Goal: Navigation & Orientation: Find specific page/section

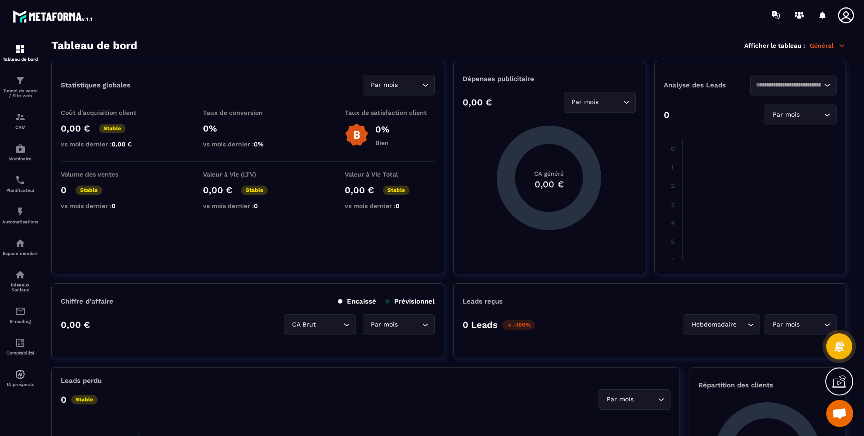
drag, startPoint x: 52, startPoint y: 43, endPoint x: 136, endPoint y: 40, distance: 84.2
click at [136, 40] on h3 "Tableau de bord" at bounding box center [94, 45] width 86 height 13
click at [28, 53] on div "Tableau de bord" at bounding box center [20, 53] width 36 height 18
click at [135, 46] on h3 "Tableau de bord" at bounding box center [94, 45] width 86 height 13
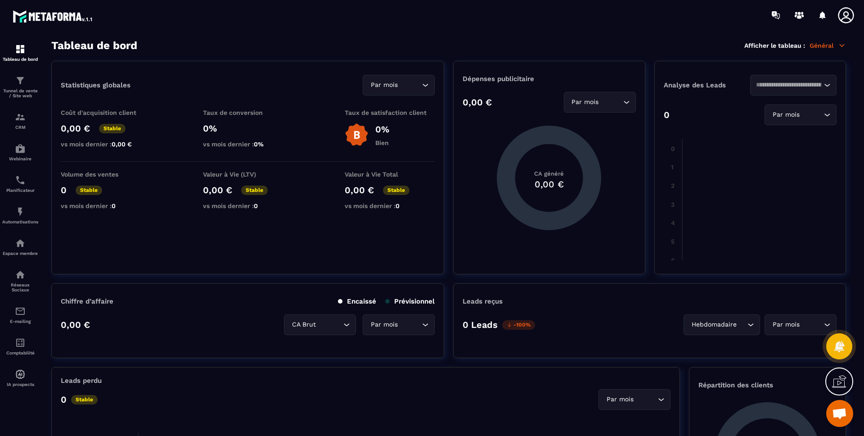
click at [135, 46] on h3 "Tableau de bord" at bounding box center [94, 45] width 86 height 13
click at [135, 45] on h3 "Tableau de bord" at bounding box center [94, 45] width 86 height 13
click at [18, 249] on div "Espace membre" at bounding box center [20, 247] width 36 height 18
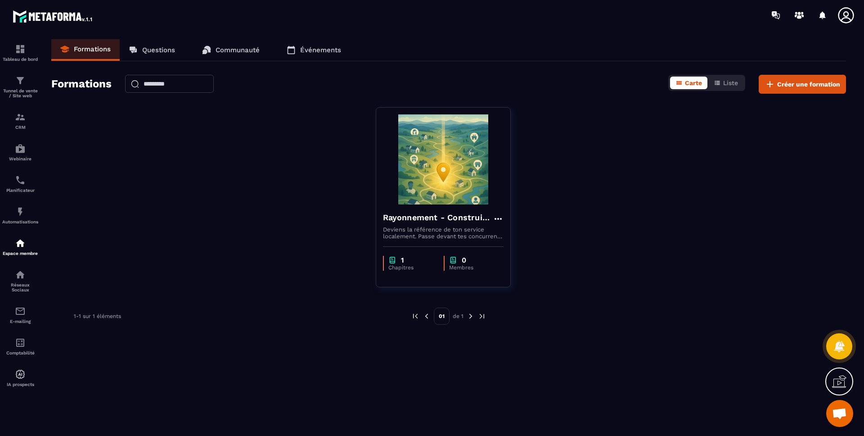
click at [241, 114] on div "Rayonnement - Construire une page Google My Business optimisée Deviens la référ…" at bounding box center [448, 202] width 795 height 191
click at [620, 141] on div "Rayonnement - Construire une page Google My Business optimisée Deviens la référ…" at bounding box center [448, 202] width 795 height 191
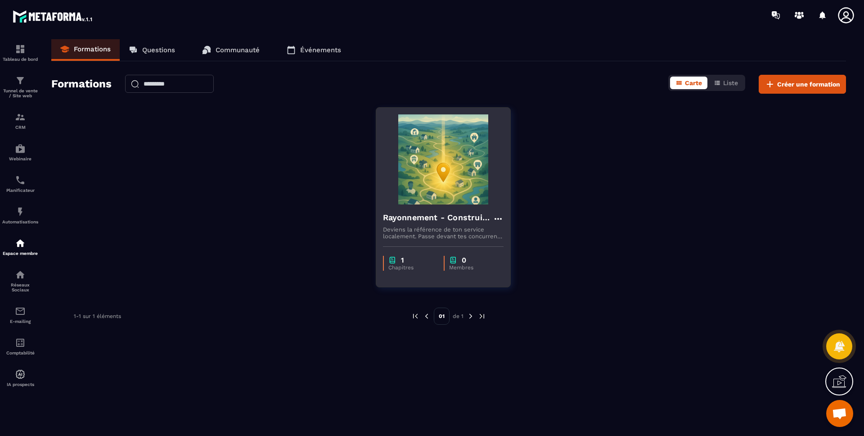
click at [455, 221] on h4 "Rayonnement - Construire une page Google My Business optimisée" at bounding box center [438, 217] width 110 height 13
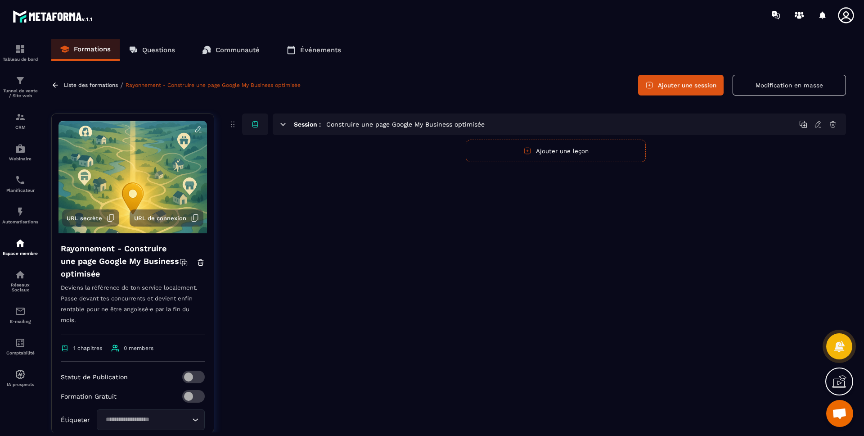
click at [231, 53] on p "Communauté" at bounding box center [238, 50] width 44 height 8
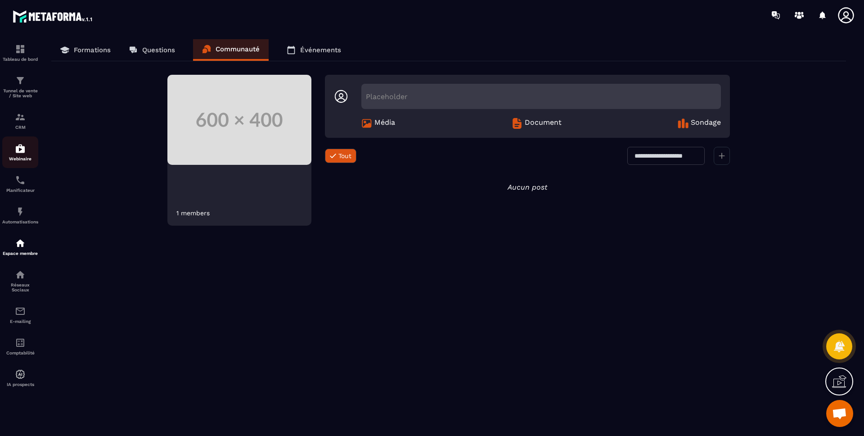
click at [20, 149] on img at bounding box center [20, 148] width 11 height 11
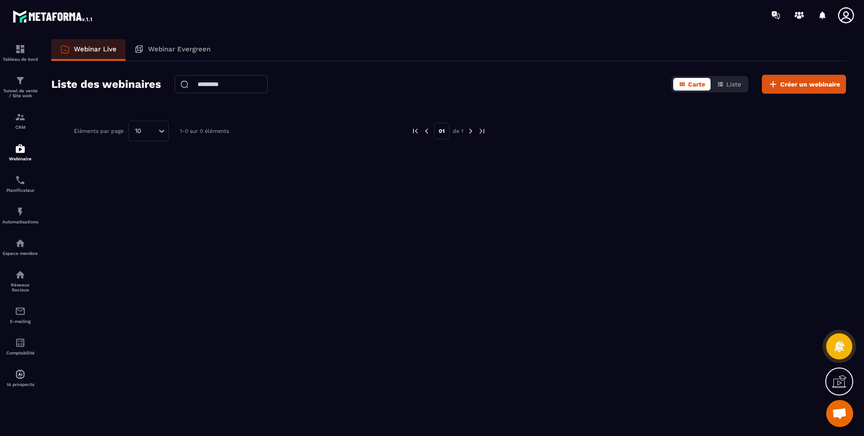
click at [76, 109] on div "Webinar Live Webinar Evergreen Liste des webinaires Carte Liste Créer un webina…" at bounding box center [448, 235] width 813 height 393
click at [844, 353] on div at bounding box center [839, 345] width 27 height 27
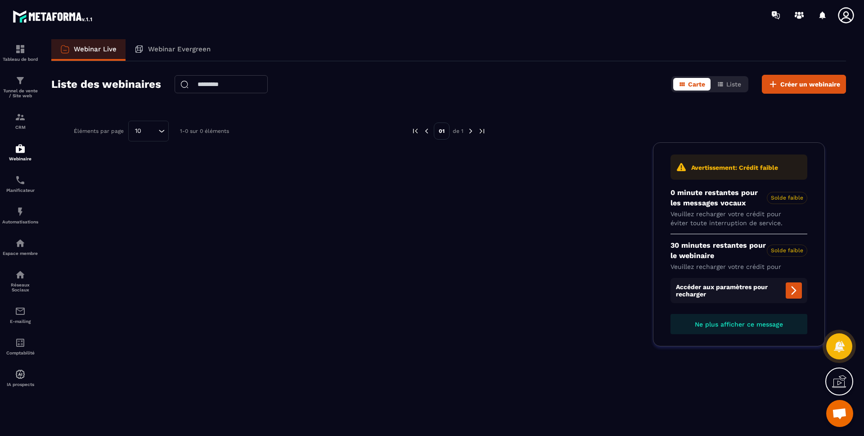
click at [189, 103] on div "Webinar Live Webinar Evergreen Liste des webinaires Carte Liste Créer un webina…" at bounding box center [448, 235] width 813 height 393
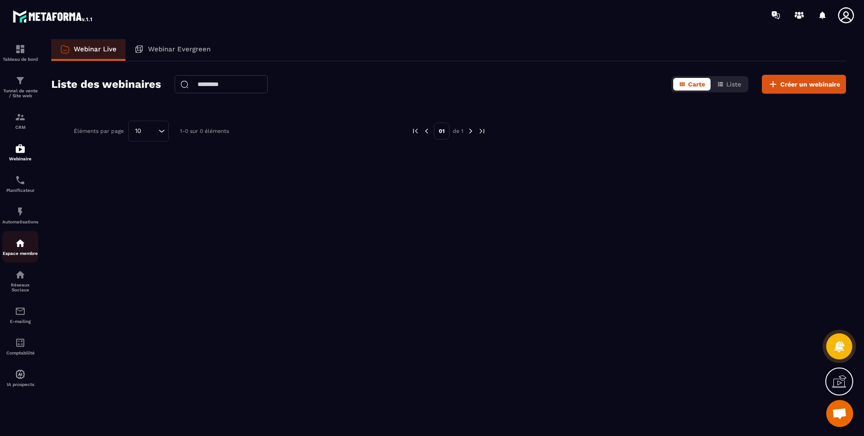
click at [24, 244] on img at bounding box center [20, 243] width 11 height 11
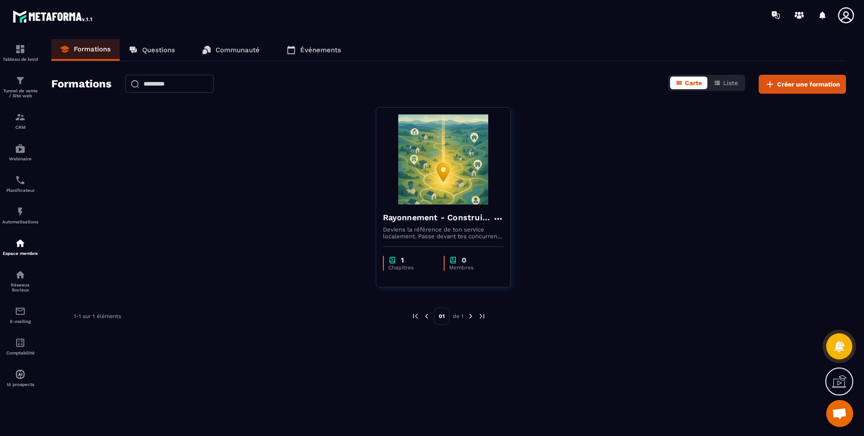
click at [295, 153] on div "Rayonnement - Construire une page Google My Business optimisée Deviens la référ…" at bounding box center [448, 202] width 795 height 191
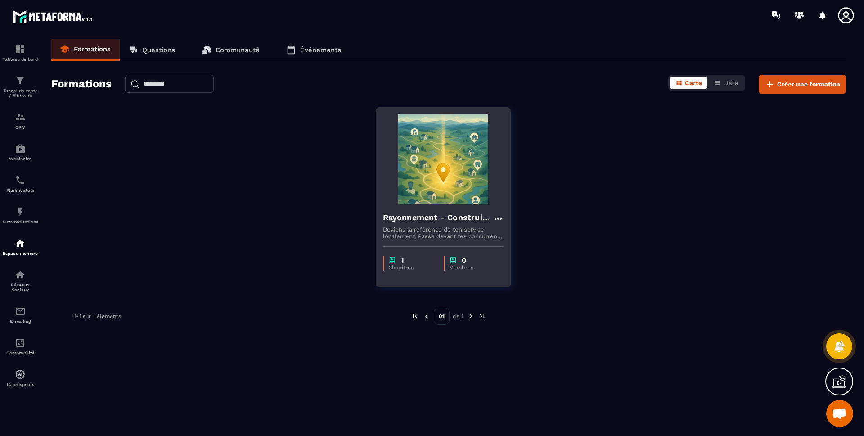
click at [465, 224] on div "Rayonnement - Construire une page Google My Business optimisée" at bounding box center [443, 218] width 121 height 15
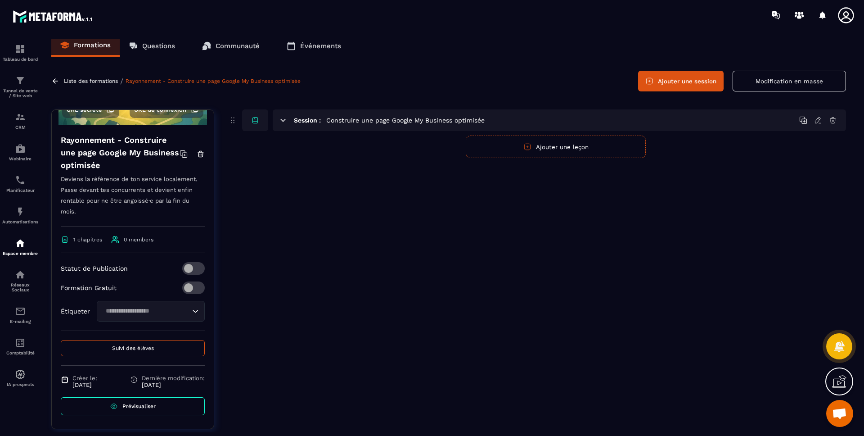
scroll to position [23, 0]
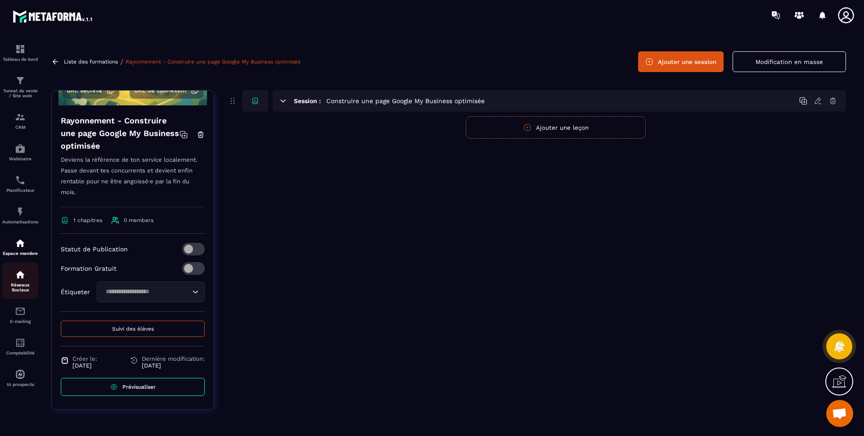
click at [25, 287] on p "Réseaux Sociaux" at bounding box center [20, 287] width 36 height 10
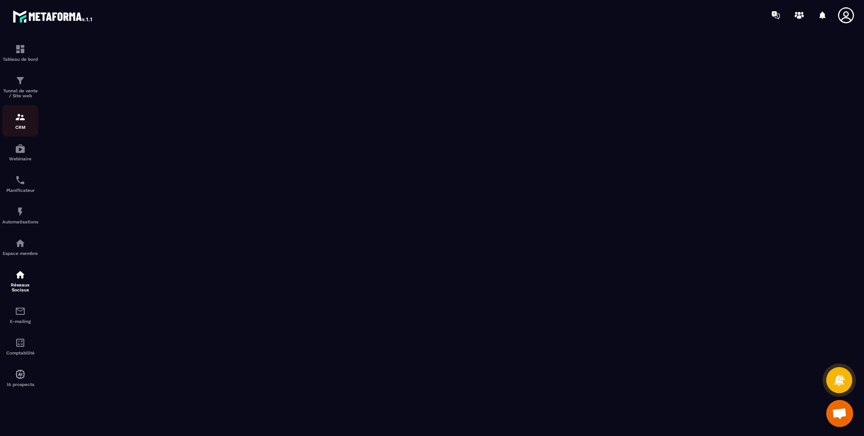
click at [25, 121] on img at bounding box center [20, 117] width 11 height 11
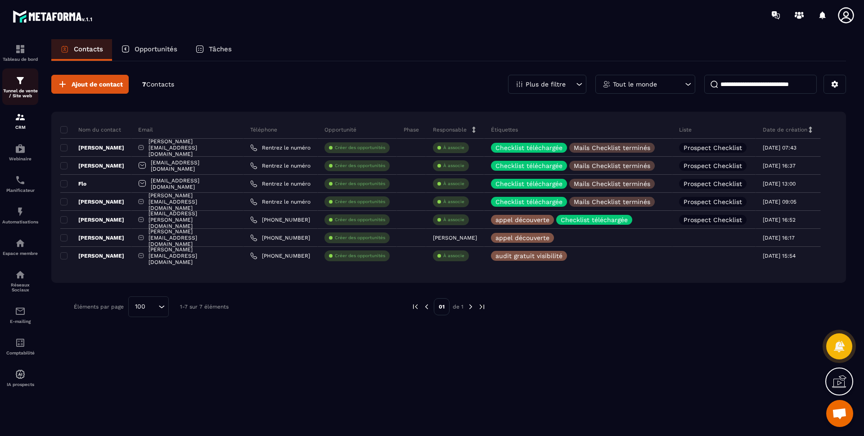
click at [22, 84] on img at bounding box center [20, 80] width 11 height 11
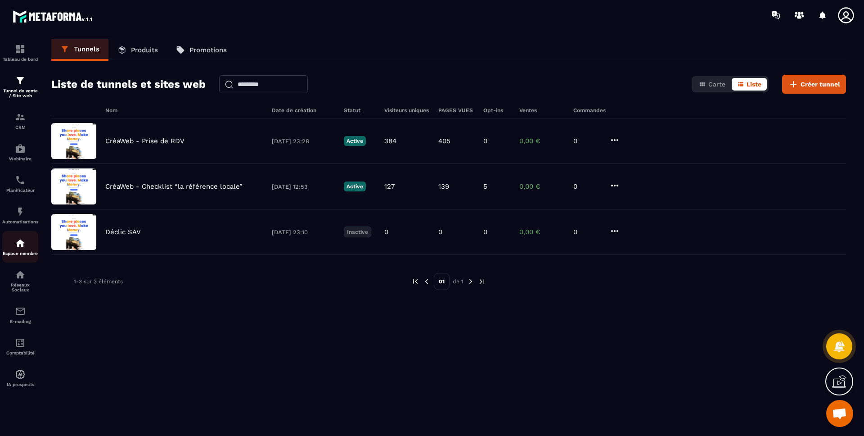
click at [19, 244] on img at bounding box center [20, 243] width 11 height 11
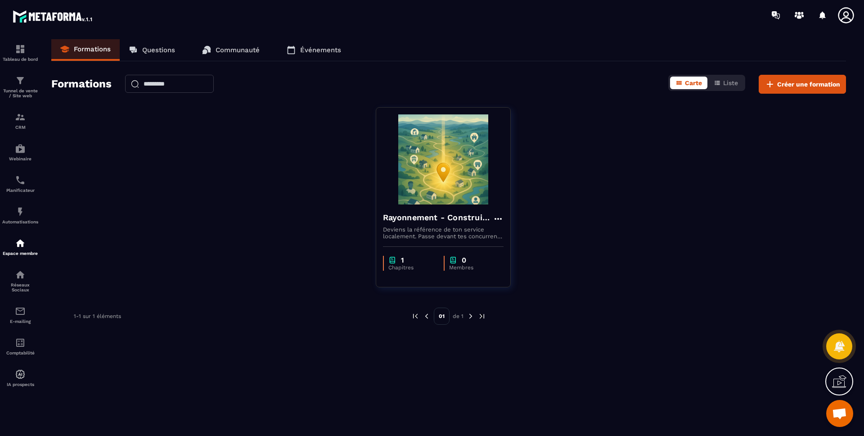
click at [238, 46] on p "Communauté" at bounding box center [238, 50] width 44 height 8
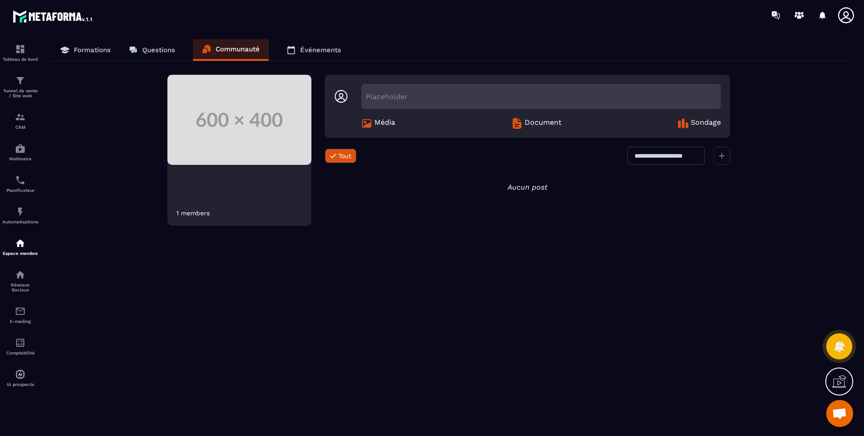
click at [540, 121] on span "Document" at bounding box center [543, 123] width 37 height 11
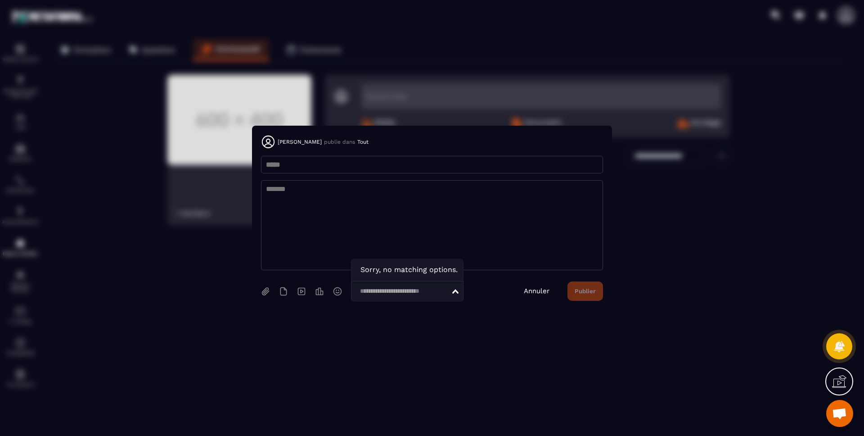
click at [453, 296] on div "Loading..." at bounding box center [407, 291] width 112 height 21
click at [537, 291] on link "Annuler" at bounding box center [537, 291] width 26 height 8
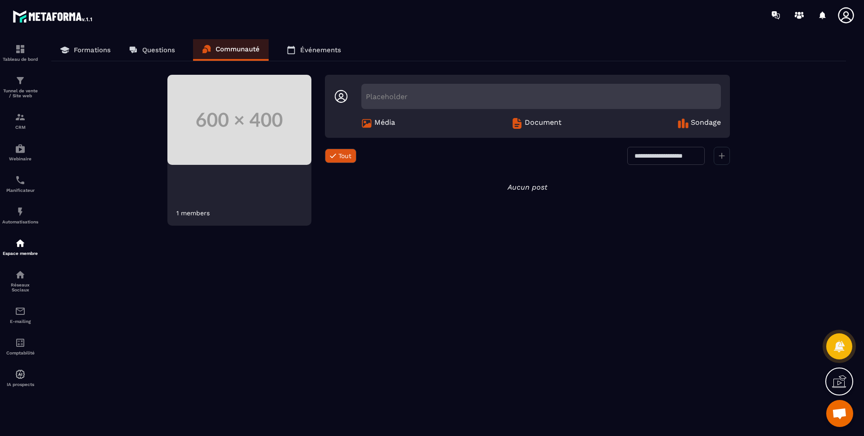
click at [695, 125] on span "Sondage" at bounding box center [706, 123] width 30 height 11
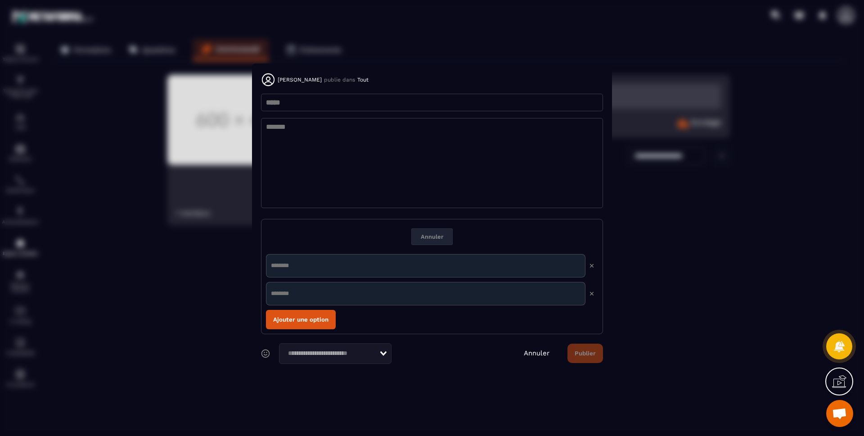
click at [531, 352] on link "Annuler" at bounding box center [537, 353] width 26 height 8
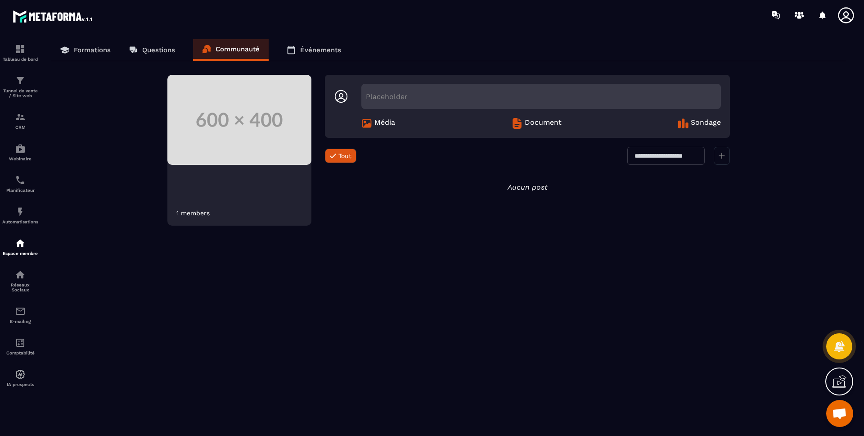
click at [371, 121] on icon at bounding box center [366, 123] width 9 height 9
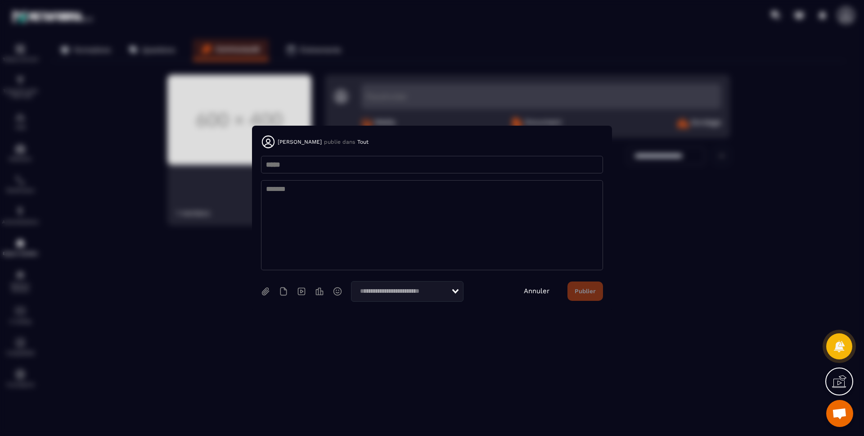
click at [541, 291] on link "Annuler" at bounding box center [537, 291] width 26 height 8
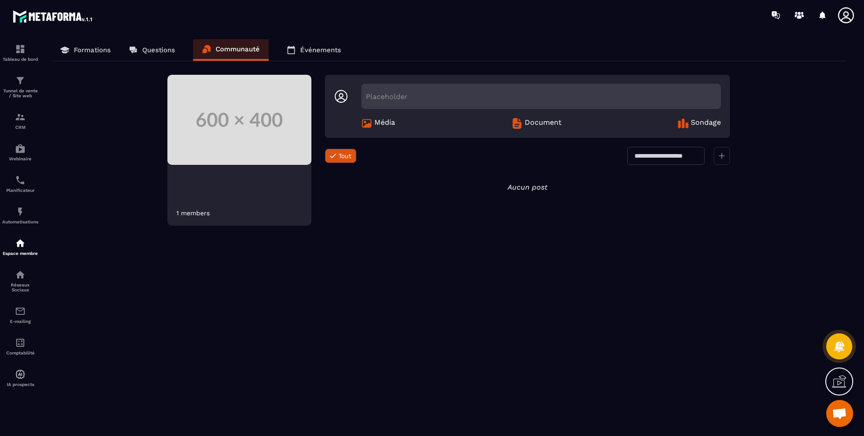
click at [150, 161] on div "1 members Placeholder Média Document Sondage Tout Tout Loading... Aucun post" at bounding box center [448, 346] width 795 height 543
click at [150, 52] on p "Questions" at bounding box center [158, 50] width 33 height 8
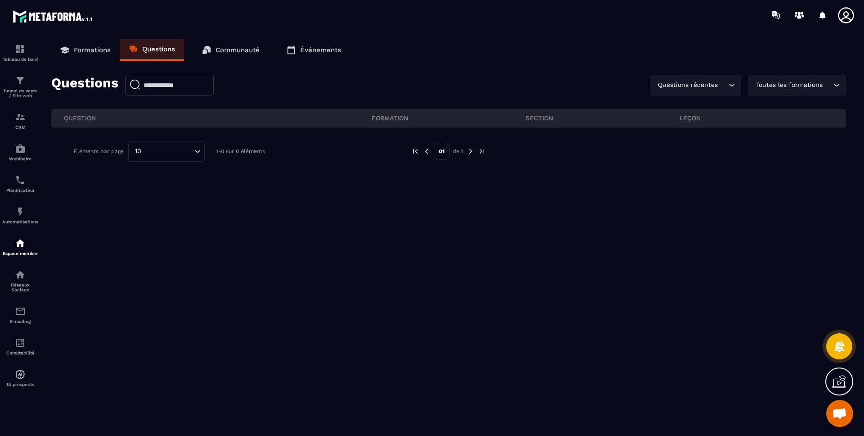
click at [414, 88] on div "Questions Questions récentes Loading... Toutes les formations Loading..." at bounding box center [448, 85] width 795 height 21
click at [306, 48] on p "Événements" at bounding box center [320, 50] width 41 height 8
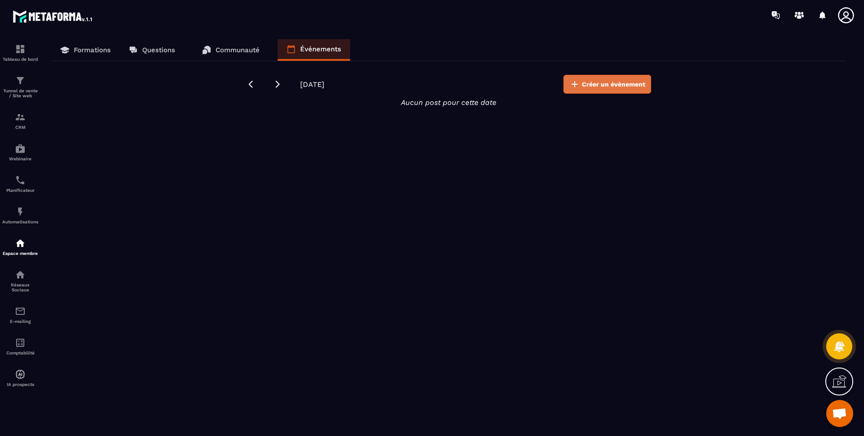
click at [595, 88] on span "Créer un évènement" at bounding box center [613, 84] width 63 height 9
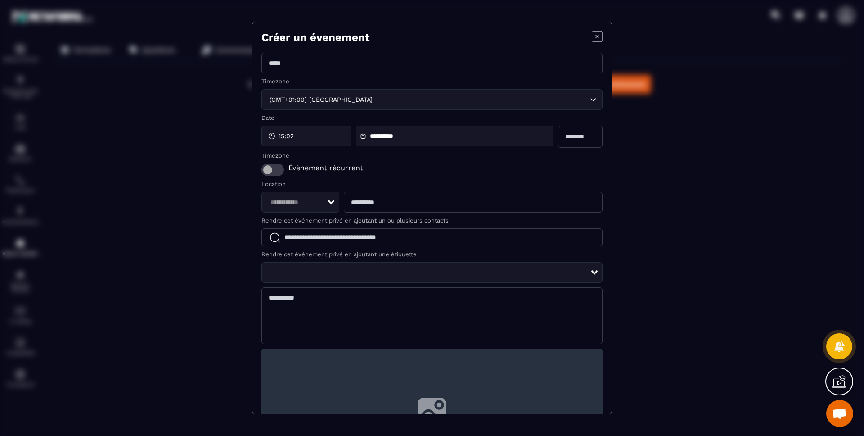
click at [592, 38] on icon "Modal window" at bounding box center [597, 36] width 11 height 11
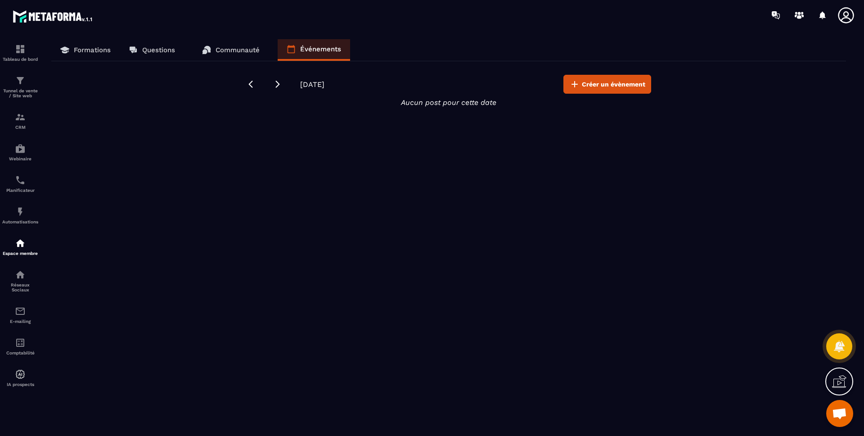
drag, startPoint x: 202, startPoint y: 134, endPoint x: 200, endPoint y: 141, distance: 7.5
click at [201, 133] on div "Formations Questions Communauté Événements [DATE] Créer un évènement Aucun post…" at bounding box center [448, 235] width 813 height 393
click at [148, 77] on div "Formations Questions Communauté Événements [DATE] Créer un évènement Aucun post…" at bounding box center [448, 235] width 813 height 393
click at [95, 45] on link "Formations" at bounding box center [85, 50] width 68 height 22
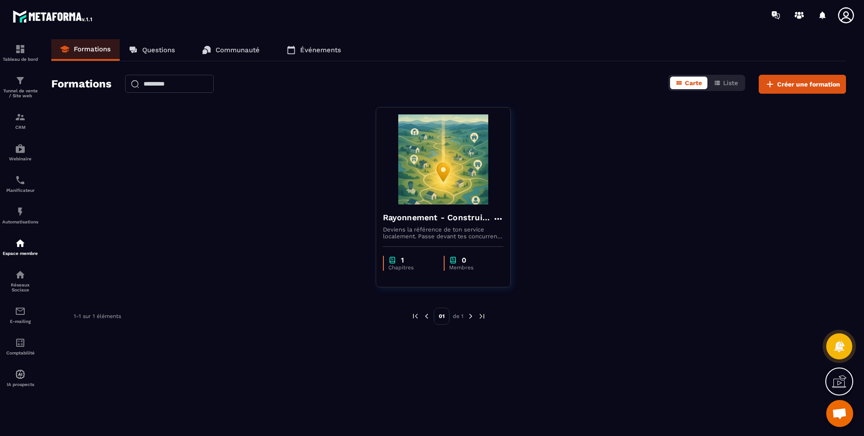
click at [229, 196] on div "Rayonnement - Construire une page Google My Business optimisée Deviens la référ…" at bounding box center [448, 202] width 795 height 191
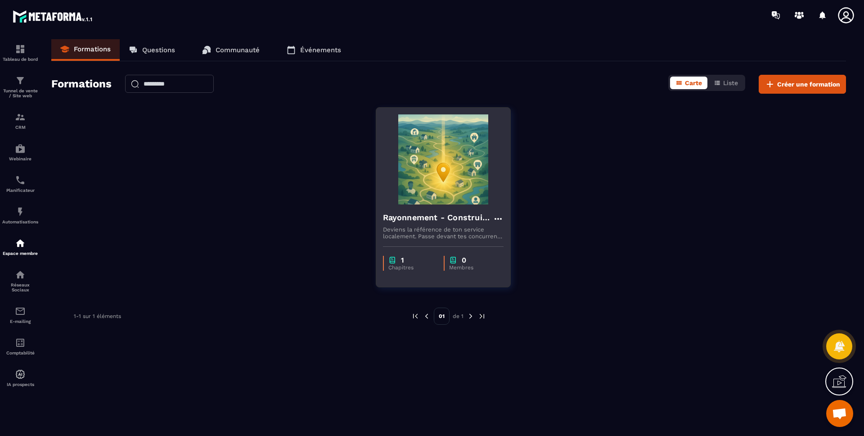
click at [500, 217] on icon at bounding box center [498, 218] width 11 height 11
click at [408, 261] on div "1" at bounding box center [411, 260] width 46 height 9
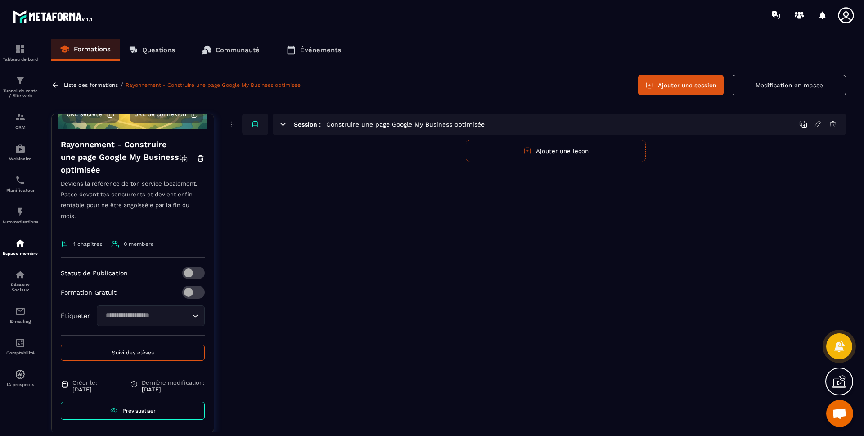
scroll to position [104, 0]
click at [150, 354] on button "Suivi des élèves" at bounding box center [133, 352] width 144 height 16
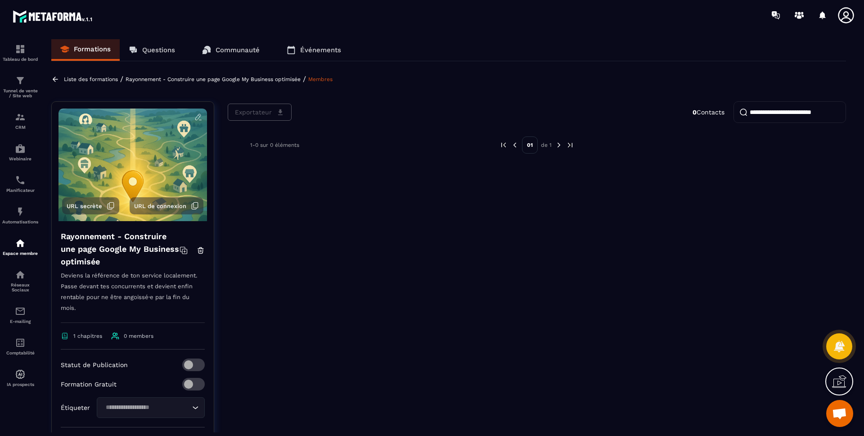
scroll to position [101, 0]
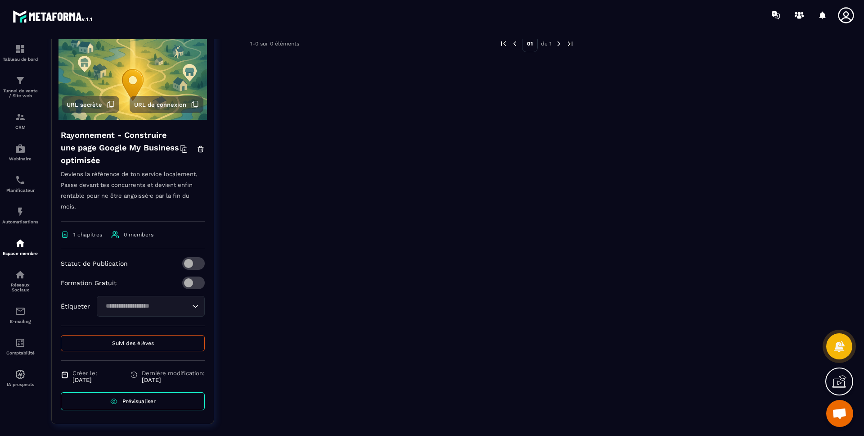
click at [137, 404] on link "Prévisualiser" at bounding box center [133, 401] width 144 height 18
click at [270, 297] on div "Exportateur 0 Contacts 1-0 sur 0 éléments 01 de 1" at bounding box center [537, 218] width 618 height 437
click at [259, 120] on div "Exportateur 0 Contacts 1-0 sur 0 éléments 01 de 1" at bounding box center [537, 218] width 618 height 437
click at [312, 87] on div "Exportateur 0 Contacts 1-0 sur 0 éléments 01 de 1" at bounding box center [537, 218] width 618 height 437
